Goal: Information Seeking & Learning: Learn about a topic

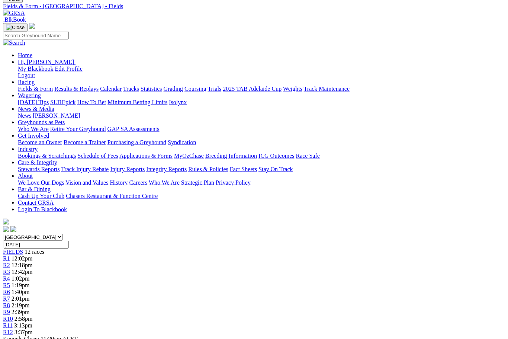
scroll to position [42, 0]
click at [93, 85] on link "Results & Replays" at bounding box center [76, 88] width 44 height 6
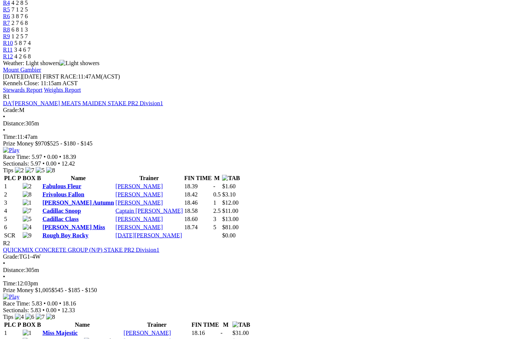
scroll to position [318, 0]
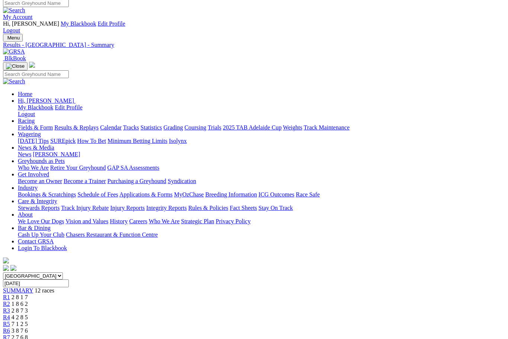
scroll to position [0, 0]
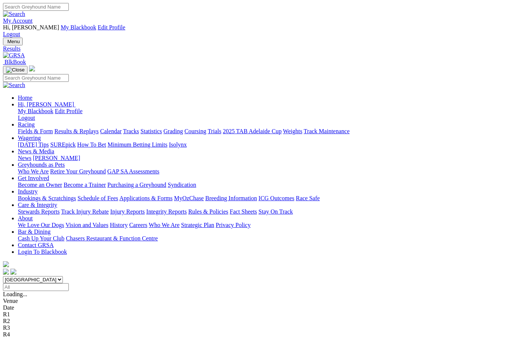
click at [34, 128] on link "Fields & Form" at bounding box center [35, 131] width 35 height 6
click at [16, 324] on link "F" at bounding box center [14, 327] width 3 height 6
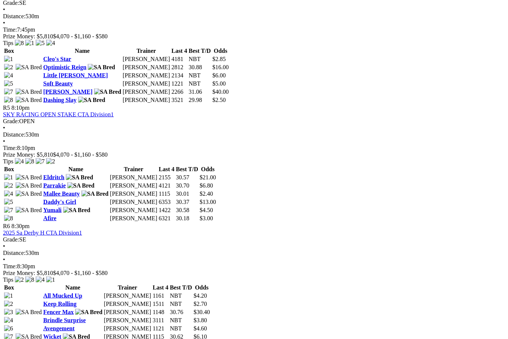
scroll to position [778, 0]
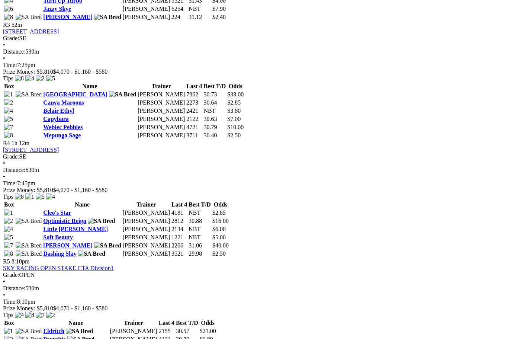
scroll to position [650, 0]
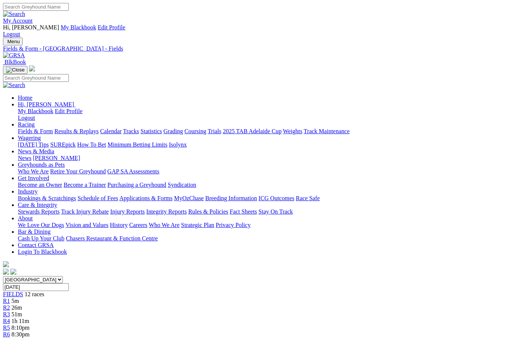
scroll to position [650, 0]
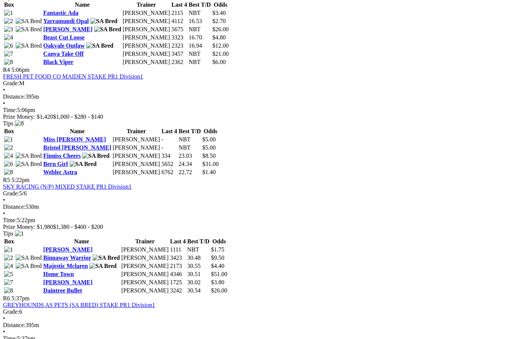
scroll to position [712, 0]
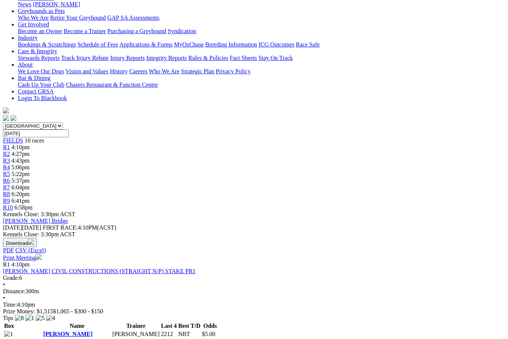
scroll to position [134, 0]
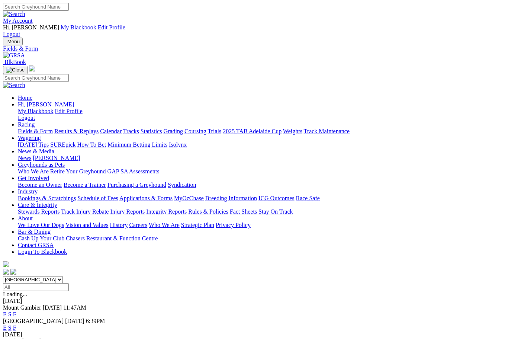
click at [16, 324] on link "F" at bounding box center [14, 327] width 3 height 6
